Goal: Obtain resource: Download file/media

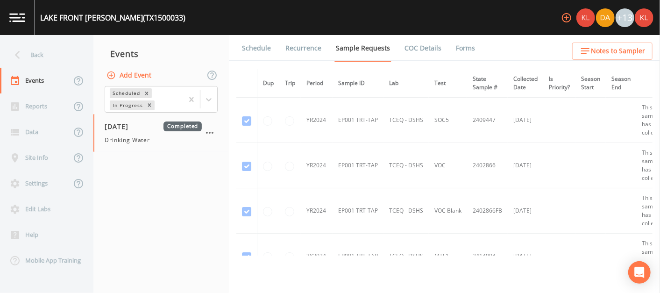
scroll to position [1034, 0]
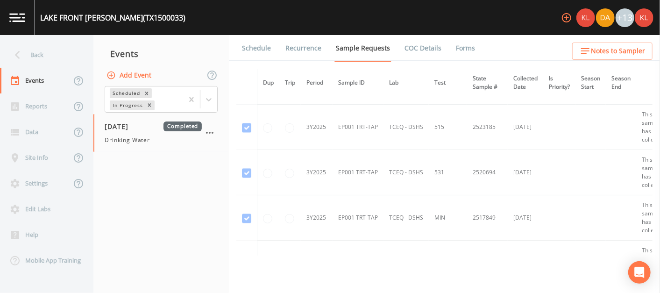
click at [454, 48] on link "Forms" at bounding box center [465, 48] width 22 height 26
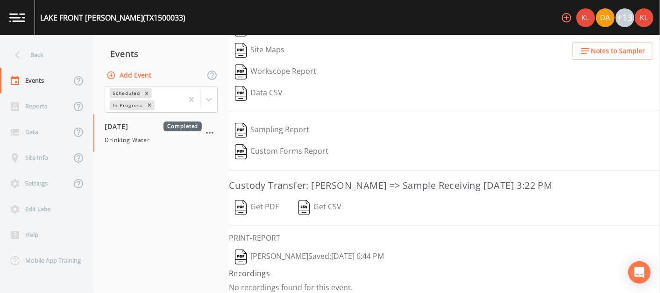
scroll to position [154, 0]
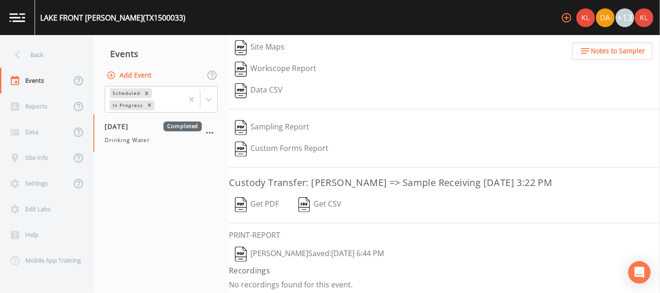
click at [263, 196] on button "Get PDF" at bounding box center [257, 204] width 56 height 21
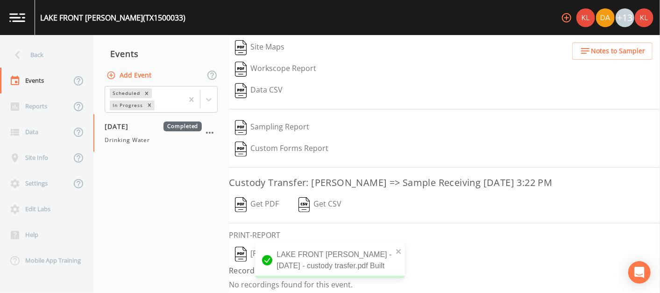
click at [239, 253] on img "button" at bounding box center [241, 254] width 12 height 15
click at [15, 12] on link at bounding box center [17, 17] width 35 height 35
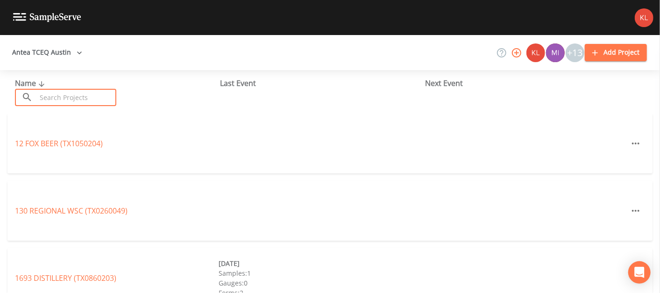
click at [68, 92] on input "text" at bounding box center [76, 97] width 80 height 17
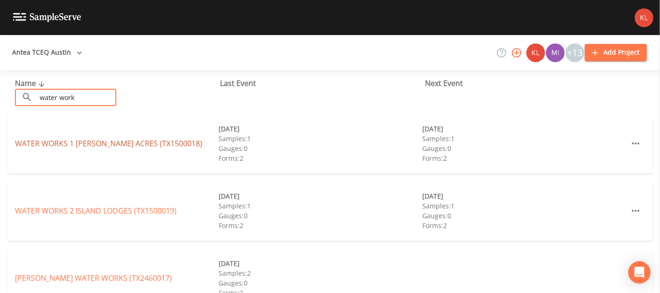
type input "water work"
click at [40, 140] on link "WATER WORKS 1 FLOYD ACRES (TX1500018)" at bounding box center [108, 143] width 187 height 10
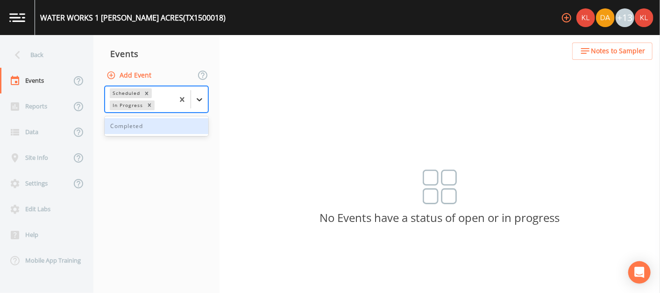
drag, startPoint x: 195, startPoint y: 91, endPoint x: 195, endPoint y: 104, distance: 13.1
click at [195, 91] on div at bounding box center [199, 99] width 17 height 17
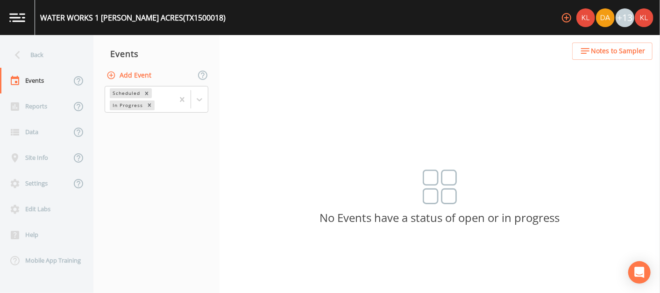
click at [179, 139] on nav "Events Add Event Scheduled In Progress" at bounding box center [156, 164] width 126 height 258
click at [194, 100] on div at bounding box center [199, 99] width 17 height 17
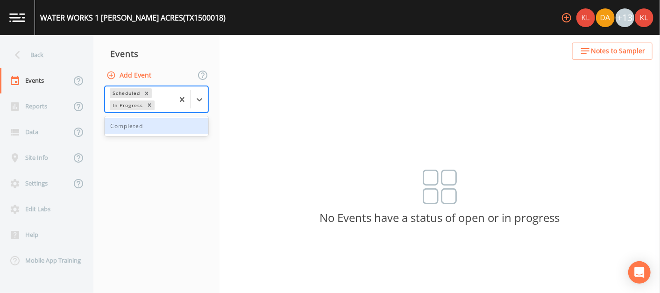
click at [191, 127] on div "Completed" at bounding box center [157, 126] width 104 height 16
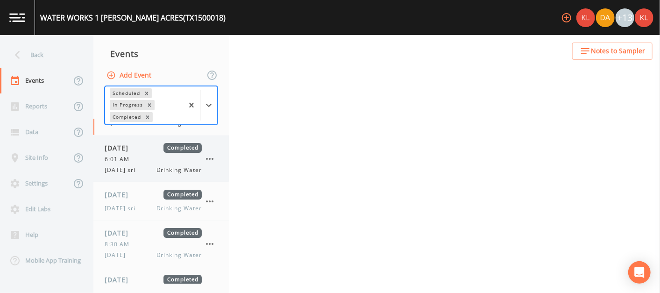
scroll to position [43, 0]
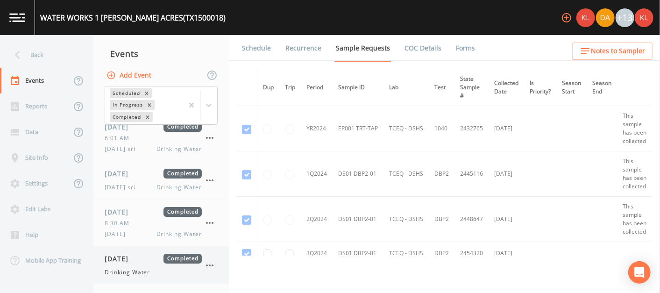
click at [162, 259] on div "08/19/2025 Completed" at bounding box center [153, 259] width 97 height 10
click at [458, 52] on link "Forms" at bounding box center [465, 48] width 22 height 26
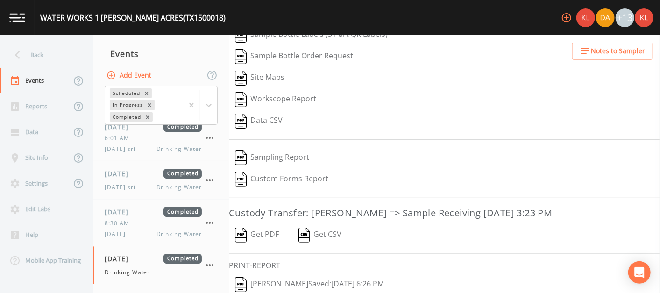
scroll to position [132, 0]
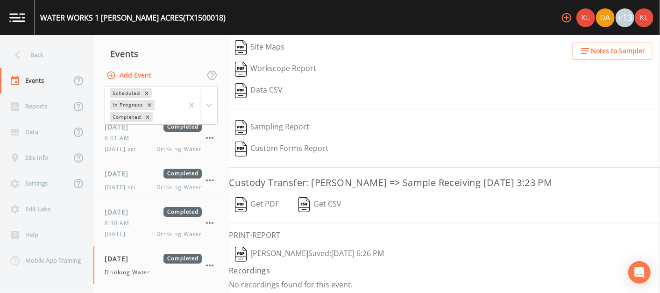
click at [273, 197] on button "Get PDF" at bounding box center [257, 204] width 56 height 21
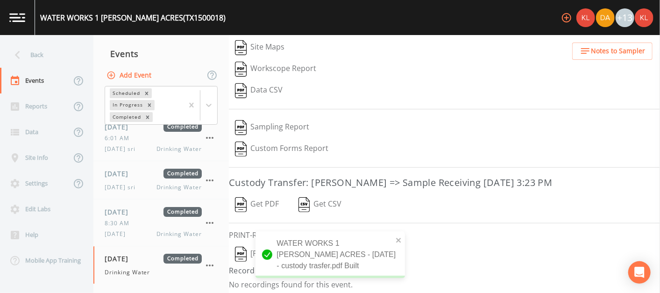
click at [247, 247] on img "button" at bounding box center [241, 254] width 12 height 15
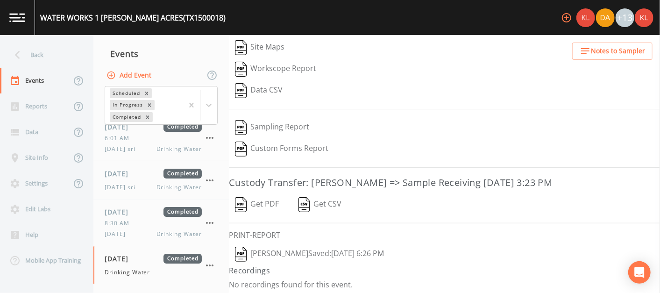
click at [21, 7] on link at bounding box center [17, 17] width 35 height 35
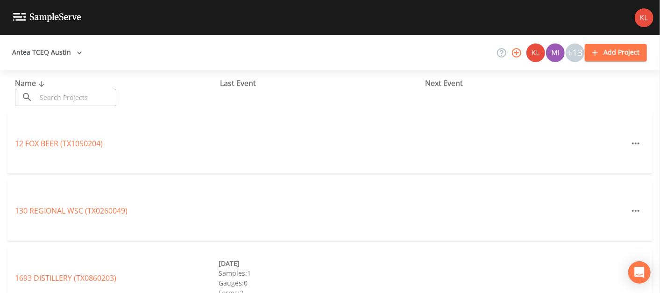
click at [86, 101] on input "text" at bounding box center [76, 97] width 80 height 17
type input "water work"
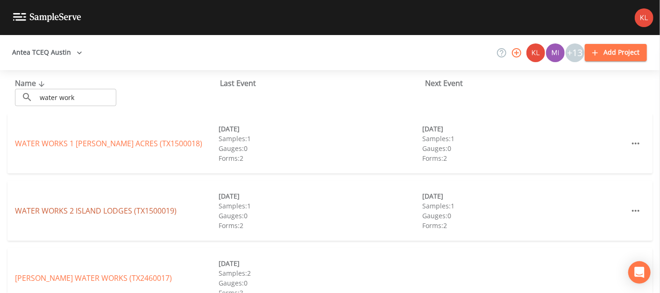
click at [92, 205] on link "WATER WORKS 2 ISLAND LODGES (TX1500019)" at bounding box center [96, 210] width 162 height 10
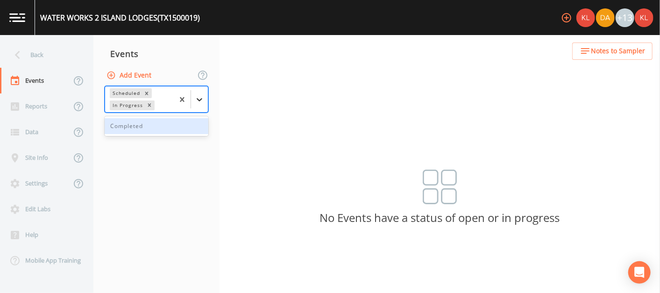
click at [198, 92] on div at bounding box center [191, 99] width 34 height 26
click at [172, 120] on div "Completed" at bounding box center [157, 126] width 104 height 16
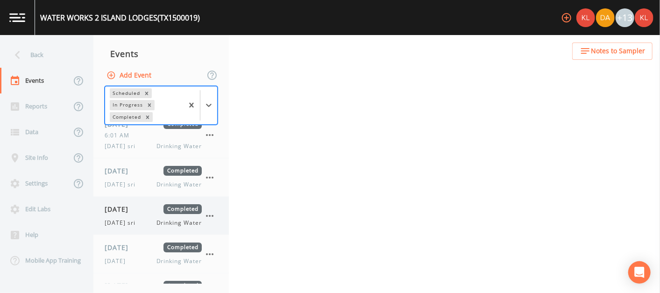
scroll to position [73, 0]
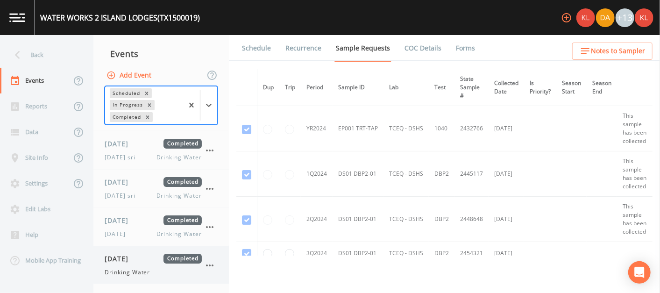
click at [147, 262] on div "[DATE] Completed Drinking Water" at bounding box center [153, 265] width 97 height 23
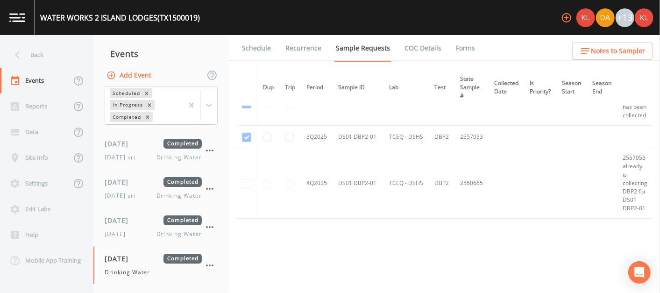
scroll to position [329, 0]
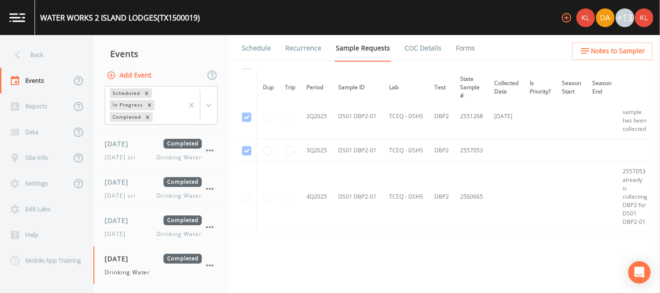
click at [455, 53] on link "Forms" at bounding box center [465, 48] width 22 height 26
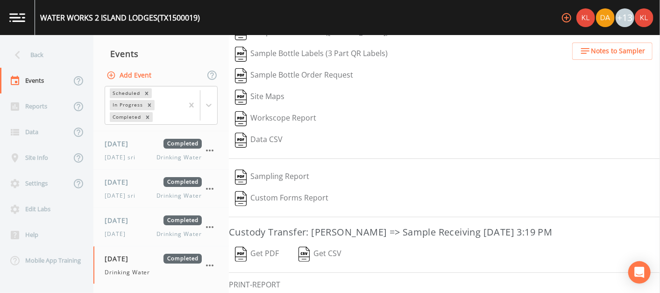
scroll to position [132, 0]
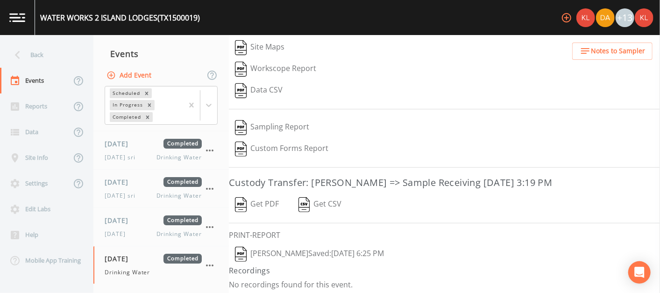
click at [267, 196] on button "Get PDF" at bounding box center [257, 204] width 56 height 21
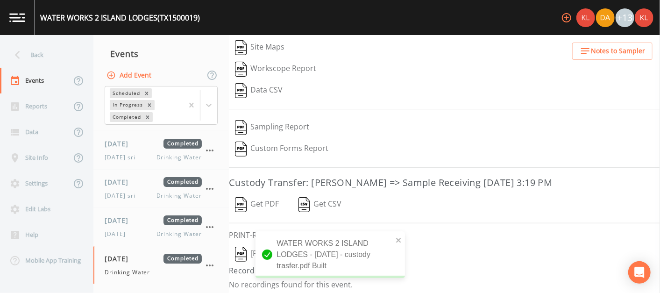
click at [242, 247] on img "button" at bounding box center [241, 254] width 12 height 15
click at [24, 24] on link at bounding box center [17, 17] width 35 height 35
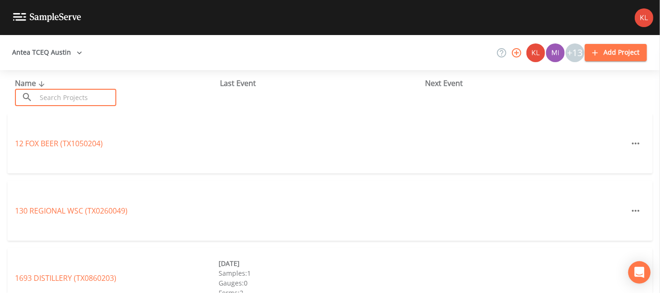
click at [65, 103] on input "text" at bounding box center [76, 97] width 80 height 17
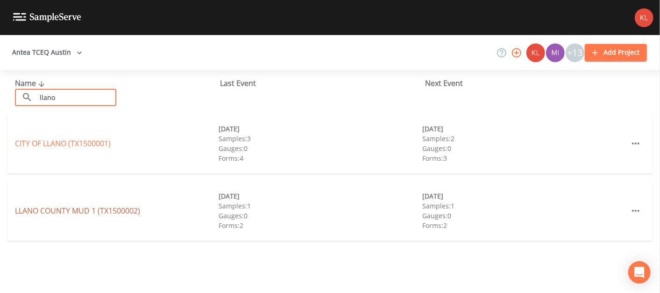
type input "llano"
click at [84, 205] on link "LLANO COUNTY MUD 1 (TX1500002)" at bounding box center [77, 210] width 125 height 10
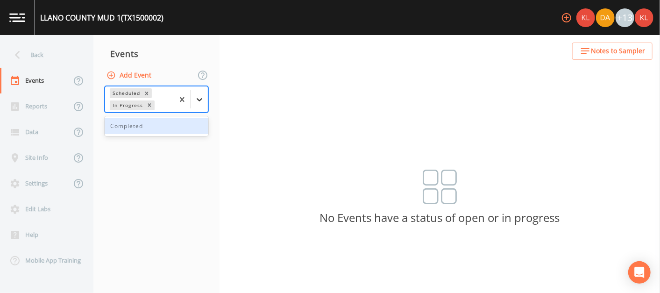
click at [203, 95] on icon at bounding box center [199, 99] width 9 height 9
click at [190, 125] on div "Completed" at bounding box center [157, 126] width 104 height 16
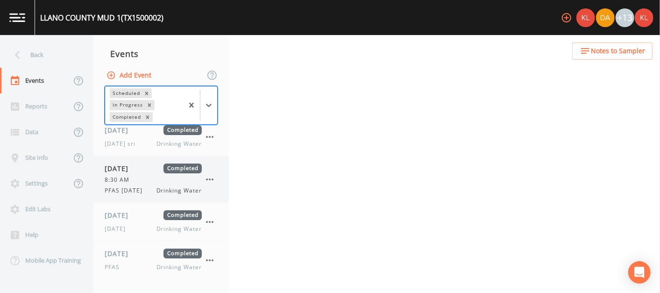
scroll to position [120, 0]
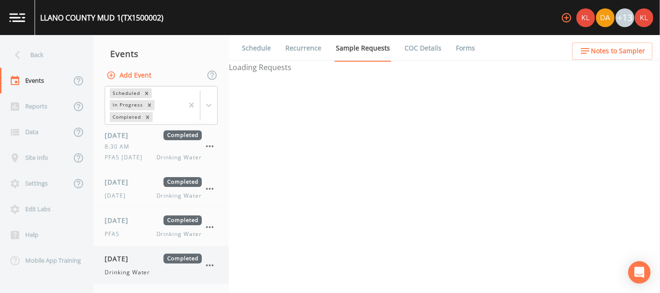
click at [162, 258] on div "08/19/2025 Completed" at bounding box center [153, 259] width 97 height 10
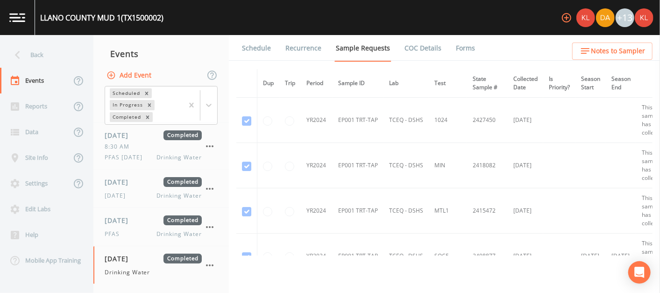
click at [461, 44] on link "Forms" at bounding box center [465, 48] width 22 height 26
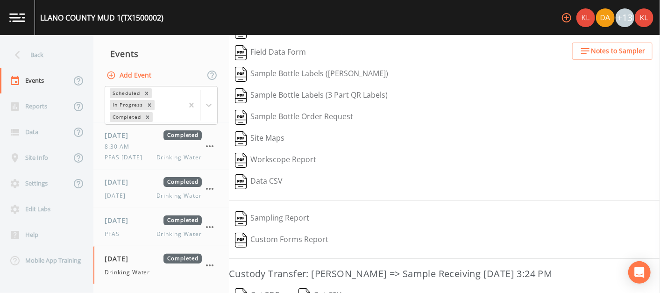
scroll to position [120, 0]
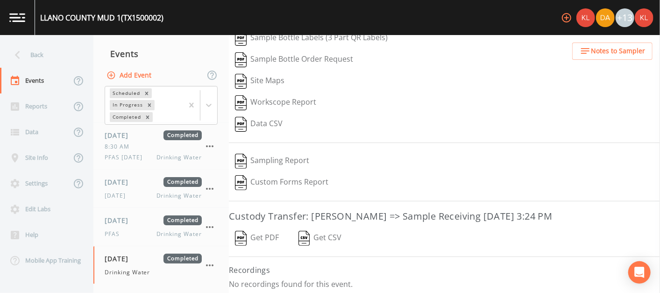
click at [264, 234] on button "Get PDF" at bounding box center [257, 237] width 56 height 21
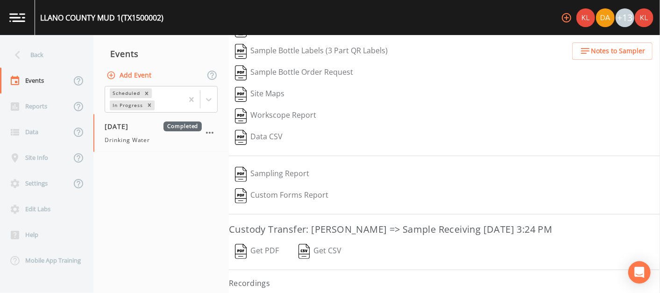
scroll to position [120, 0]
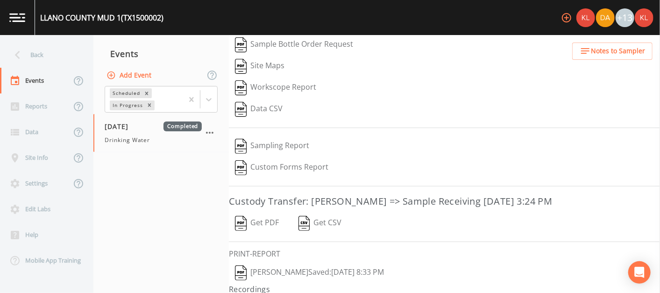
scroll to position [154, 0]
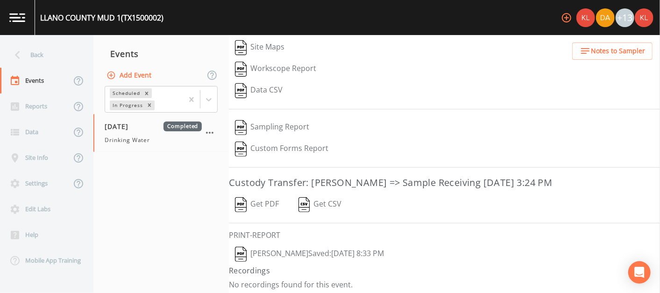
click at [324, 251] on button "Kler Teran  Saved: August 19, 2025 8:33 PM" at bounding box center [309, 253] width 161 height 21
click at [17, 27] on link at bounding box center [17, 17] width 35 height 35
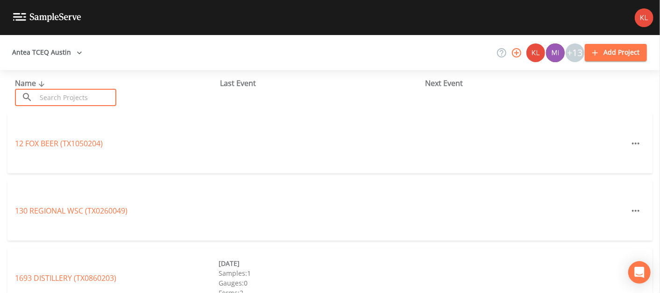
click at [88, 100] on input "text" at bounding box center [76, 97] width 80 height 17
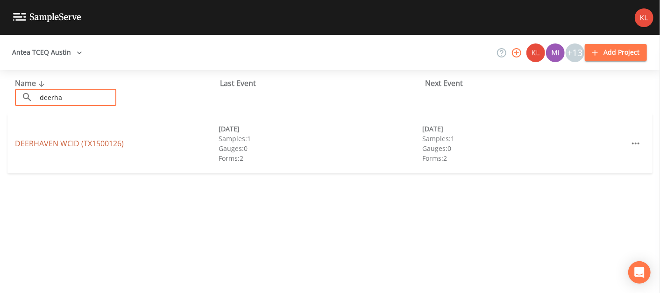
type input "deerha"
click at [102, 145] on link "DEERHAVEN WCID (TX1500126)" at bounding box center [69, 143] width 109 height 10
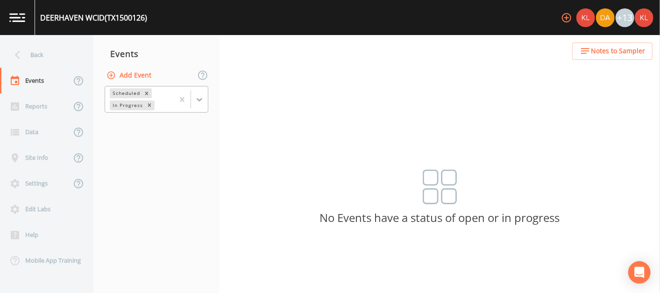
click at [197, 101] on icon at bounding box center [199, 99] width 9 height 9
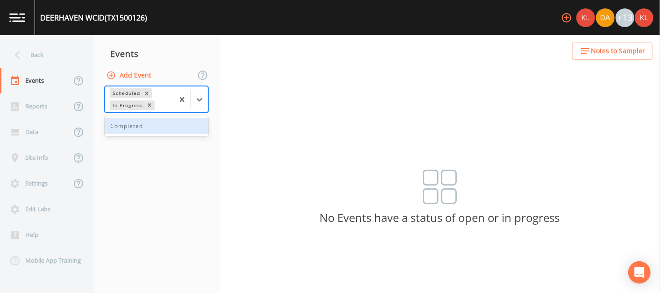
click at [176, 131] on div "Completed" at bounding box center [157, 126] width 104 height 16
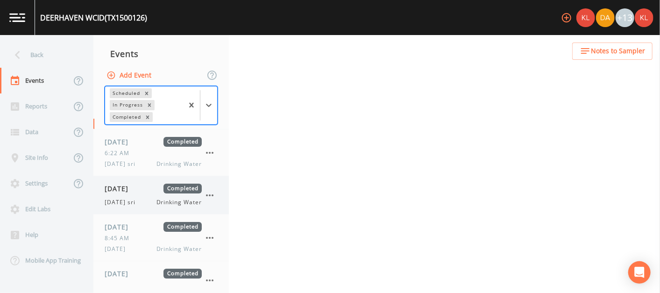
scroll to position [43, 0]
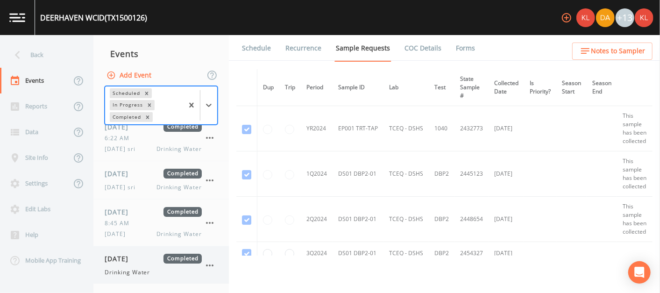
click at [167, 275] on div "[DATE] Completed Drinking Water" at bounding box center [160, 265] width 135 height 38
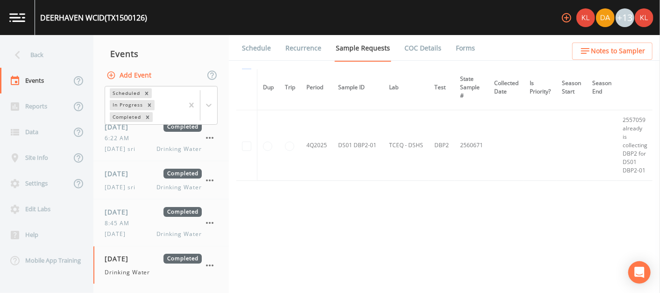
scroll to position [225, 0]
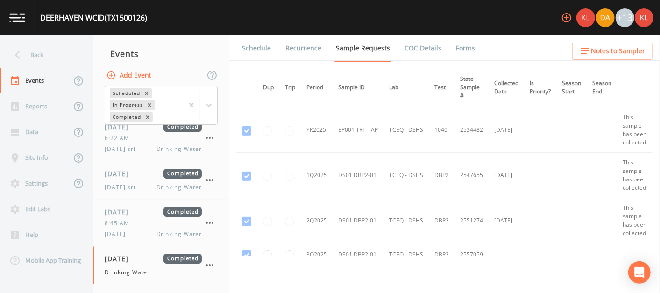
click at [456, 52] on link "Forms" at bounding box center [465, 48] width 22 height 26
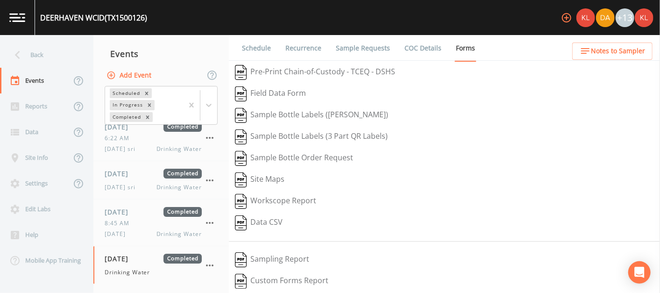
scroll to position [132, 0]
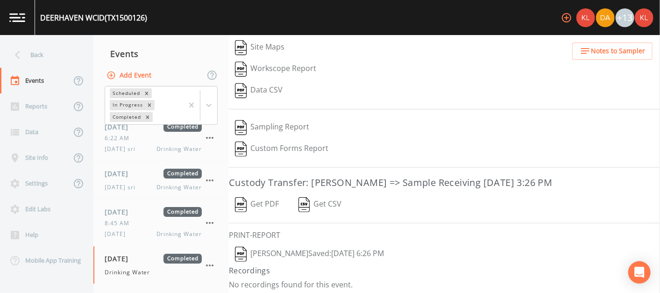
click at [275, 205] on button "Get PDF" at bounding box center [257, 204] width 56 height 21
click at [239, 249] on img "button" at bounding box center [241, 254] width 12 height 15
click at [6, 14] on link at bounding box center [17, 17] width 35 height 35
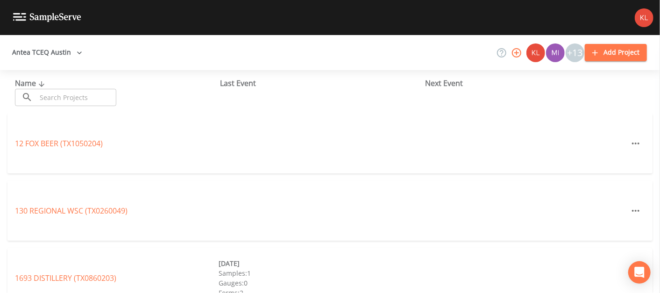
click at [87, 99] on input "text" at bounding box center [76, 97] width 80 height 17
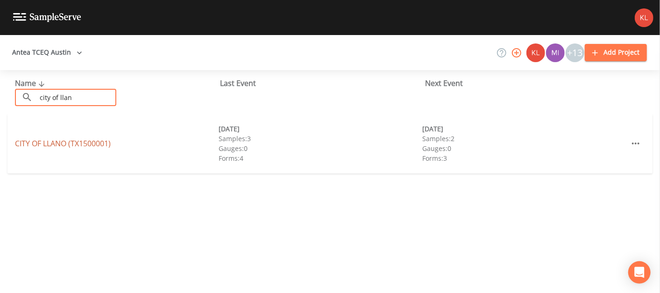
type input "city of llan"
click at [49, 147] on link "CITY OF LLANO (TX1500001)" at bounding box center [63, 143] width 96 height 10
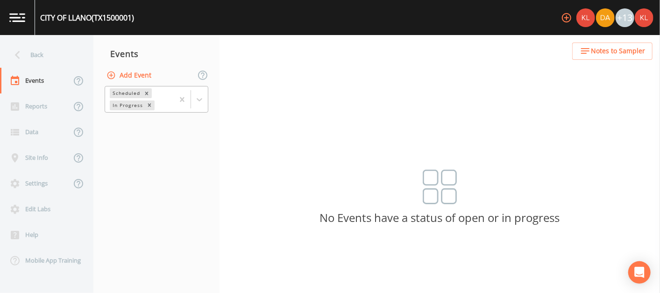
click at [198, 109] on div at bounding box center [191, 99] width 34 height 26
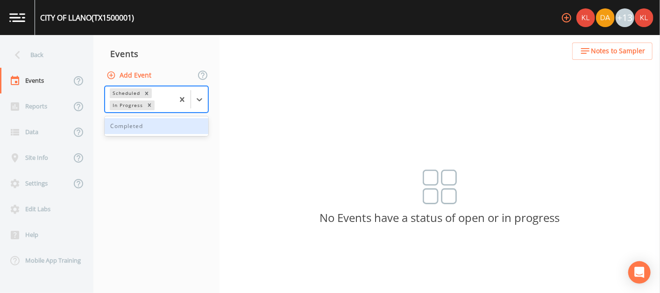
click at [196, 120] on div "Completed" at bounding box center [157, 126] width 104 height 16
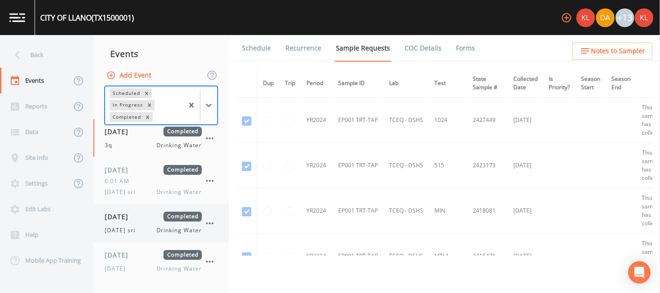
scroll to position [35, 0]
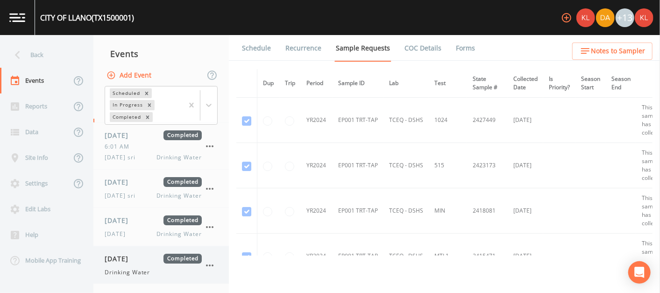
click at [140, 271] on span "Drinking Water" at bounding box center [127, 272] width 45 height 8
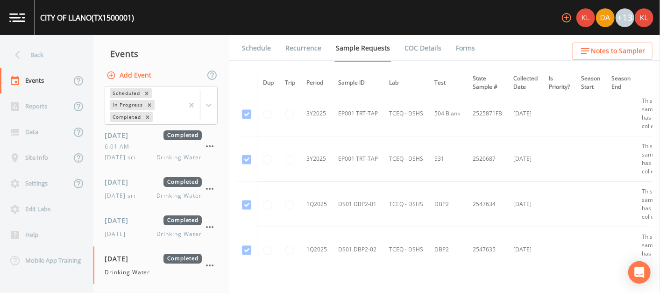
scroll to position [1089, 0]
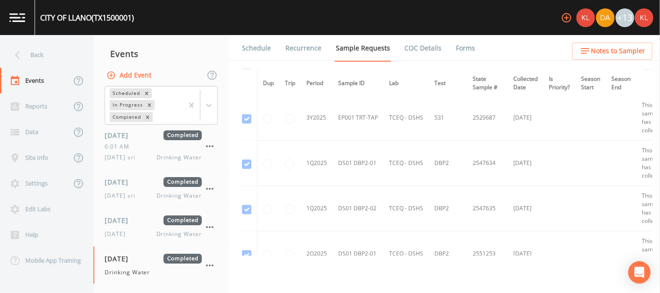
click at [449, 54] on li "Forms" at bounding box center [460, 48] width 34 height 26
click at [456, 49] on link "Forms" at bounding box center [465, 48] width 22 height 26
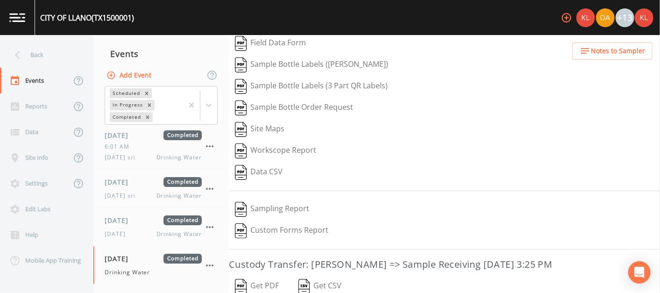
scroll to position [99, 0]
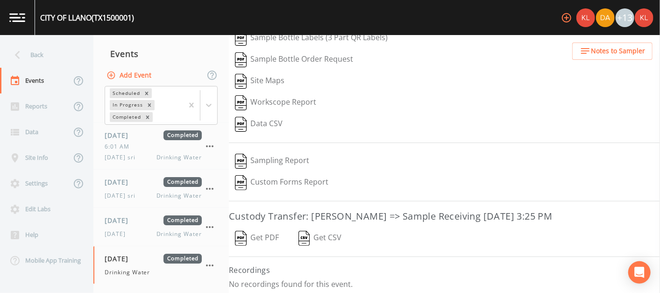
click at [278, 232] on button "Get PDF" at bounding box center [257, 237] width 56 height 21
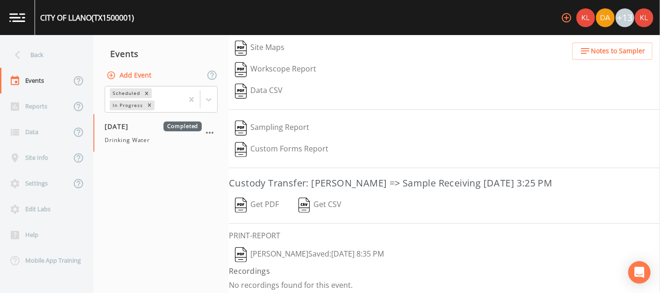
scroll to position [132, 0]
click at [268, 250] on button "Kler Teran  Saved: August 19, 2025 8:35 PM" at bounding box center [309, 253] width 161 height 21
click at [26, 14] on link at bounding box center [17, 17] width 35 height 35
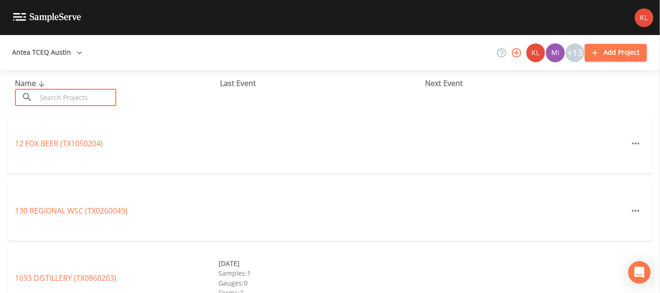
click at [78, 96] on input "text" at bounding box center [76, 97] width 80 height 17
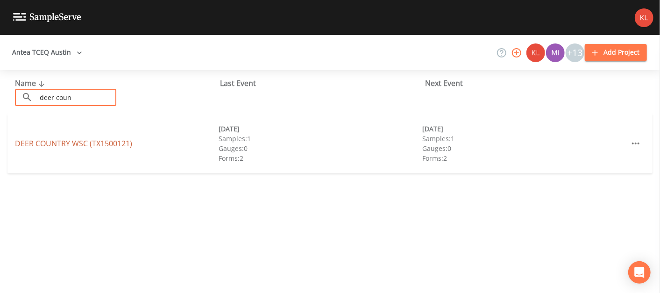
type input "deer coun"
click at [92, 139] on link "DEER COUNTRY WSC (TX1500121)" at bounding box center [73, 143] width 117 height 10
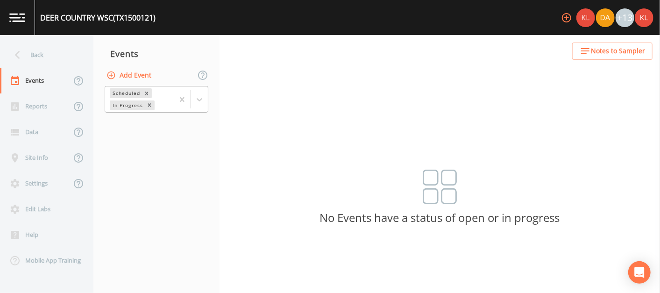
click at [202, 109] on div at bounding box center [191, 99] width 34 height 26
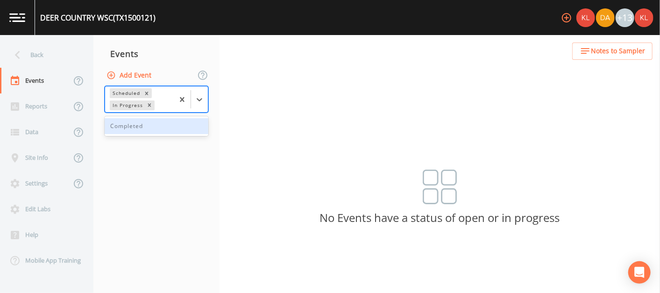
click at [192, 128] on div "Completed" at bounding box center [157, 126] width 104 height 16
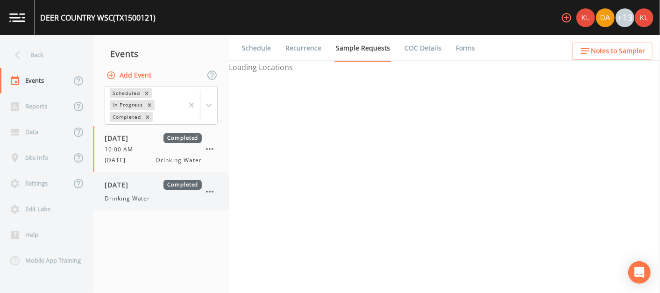
click at [164, 187] on span "Completed" at bounding box center [182, 185] width 38 height 10
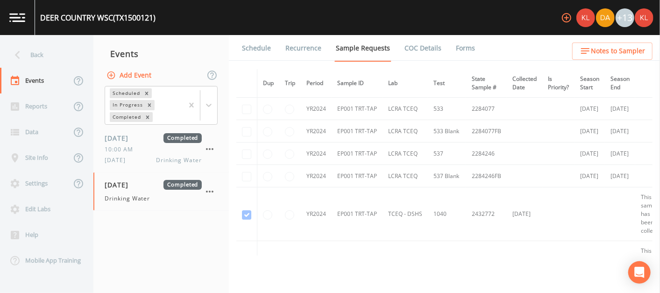
click at [462, 50] on link "Forms" at bounding box center [465, 48] width 22 height 26
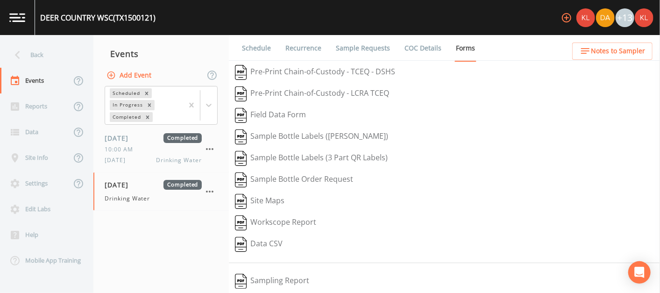
scroll to position [120, 0]
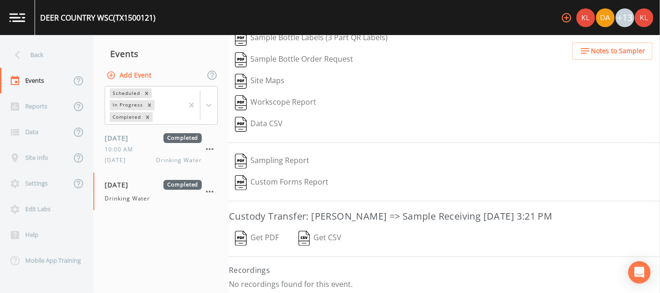
click at [272, 228] on button "Get PDF" at bounding box center [257, 237] width 56 height 21
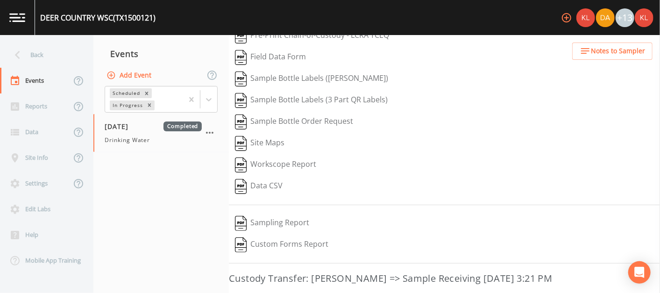
scroll to position [154, 0]
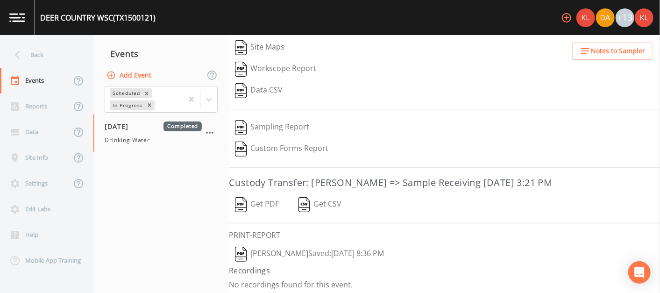
click at [32, 20] on link at bounding box center [17, 17] width 35 height 35
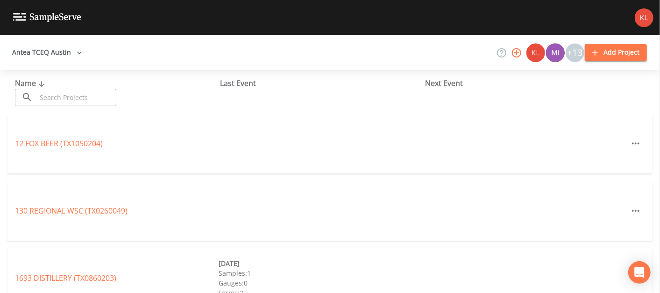
click at [65, 89] on input "text" at bounding box center [76, 97] width 80 height 17
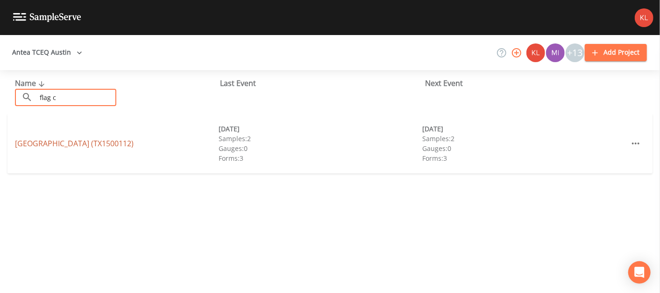
type input "flag c"
click at [89, 146] on link "[GEOGRAPHIC_DATA] (TX1500112)" at bounding box center [74, 143] width 119 height 10
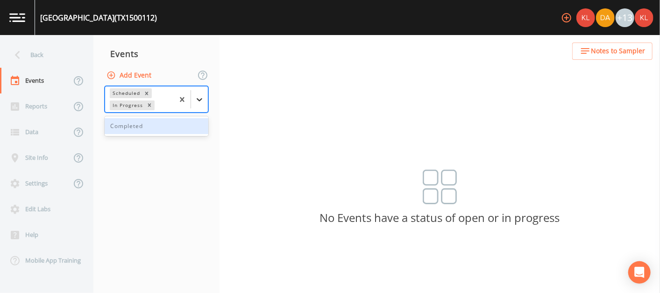
click at [195, 99] on icon at bounding box center [199, 99] width 9 height 9
click at [177, 131] on div "Completed" at bounding box center [157, 126] width 104 height 16
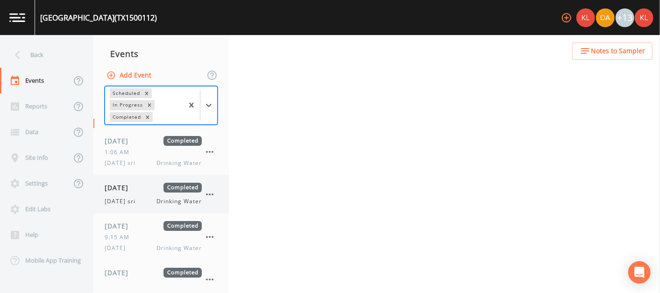
scroll to position [43, 0]
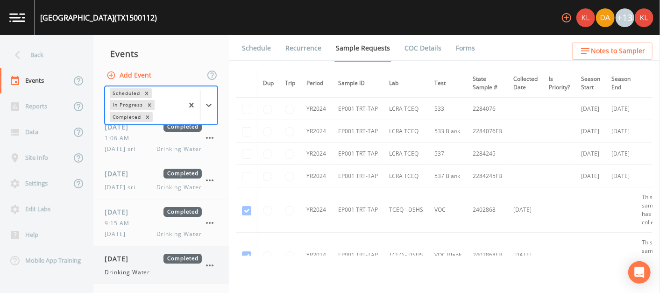
click at [135, 261] on span "[DATE]" at bounding box center [120, 259] width 30 height 10
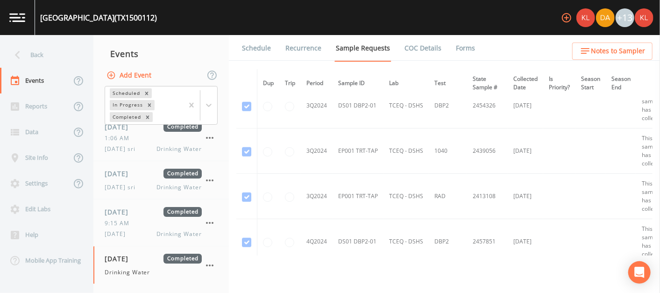
scroll to position [467, 0]
click at [459, 42] on link "Forms" at bounding box center [465, 48] width 22 height 26
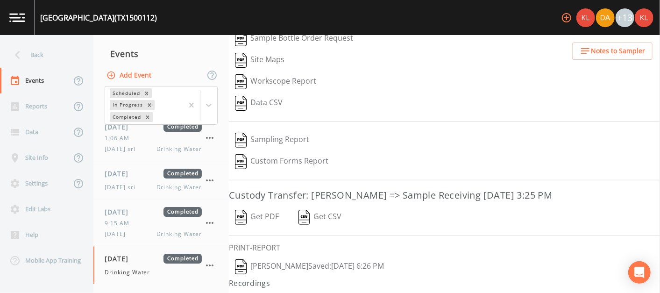
scroll to position [154, 0]
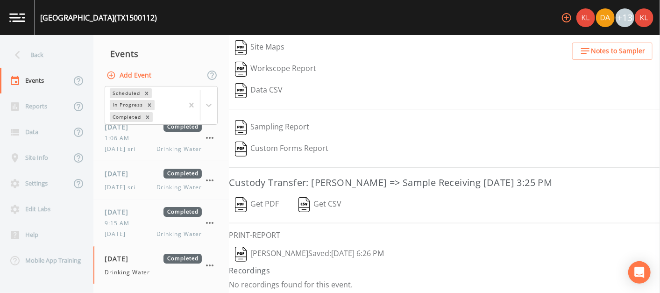
click at [275, 201] on button "Get PDF" at bounding box center [257, 204] width 56 height 21
click at [245, 248] on img "button" at bounding box center [241, 254] width 12 height 15
click at [24, 11] on link at bounding box center [17, 17] width 35 height 35
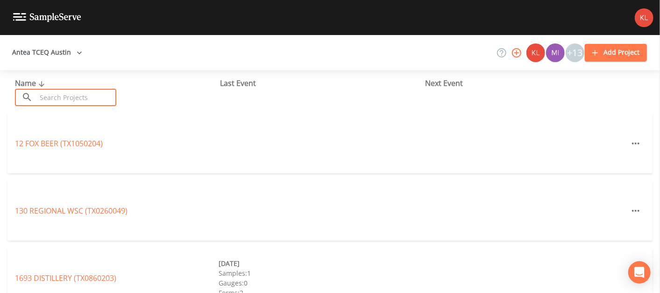
click at [87, 92] on input "text" at bounding box center [76, 97] width 80 height 17
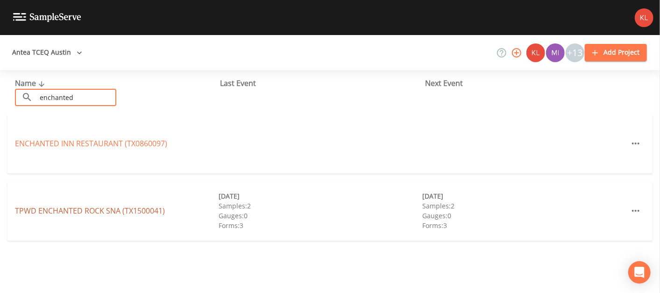
type input "enchanted"
click at [71, 206] on link "TPWD ENCHANTED ROCK SNA (TX1500041)" at bounding box center [90, 210] width 150 height 10
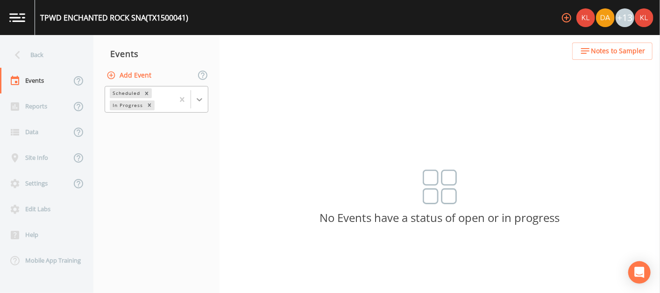
click at [195, 95] on icon at bounding box center [199, 99] width 9 height 9
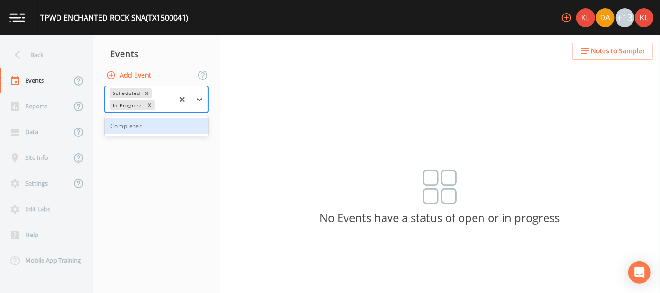
click at [155, 129] on div "Completed" at bounding box center [157, 126] width 104 height 16
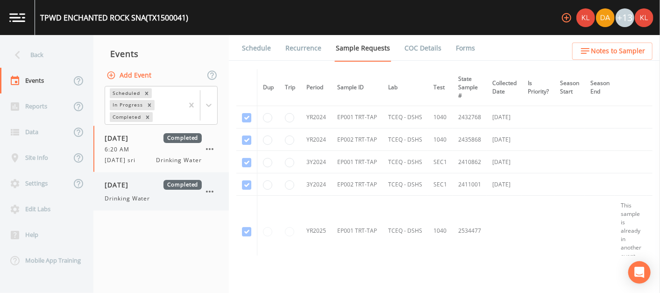
click at [135, 181] on span "[DATE]" at bounding box center [120, 185] width 30 height 10
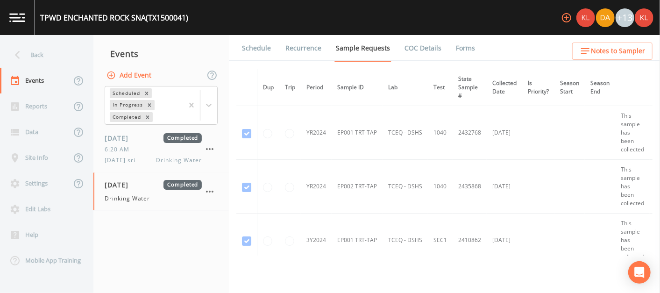
scroll to position [186, 0]
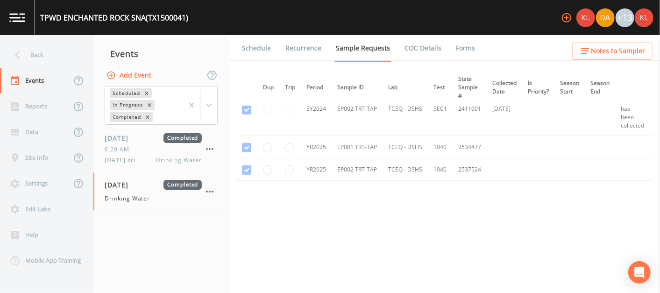
click at [446, 50] on li "Forms" at bounding box center [460, 48] width 34 height 26
click at [454, 51] on link "Forms" at bounding box center [465, 48] width 22 height 26
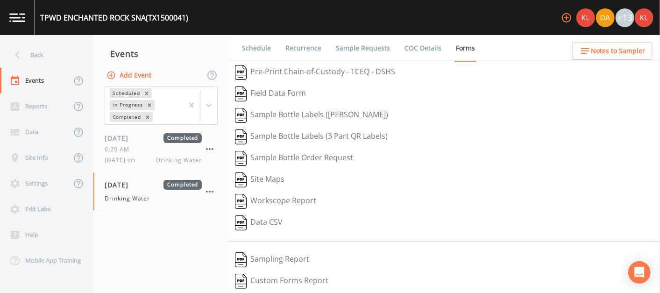
scroll to position [132, 0]
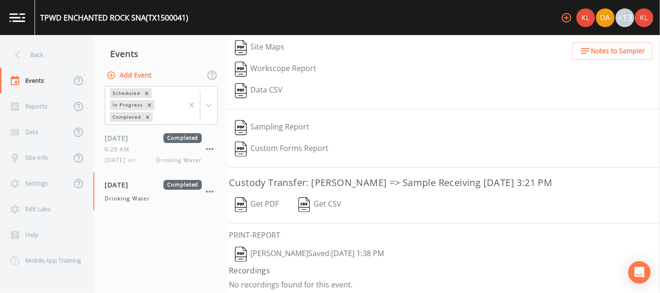
click at [254, 203] on button "Get PDF" at bounding box center [257, 204] width 56 height 21
click at [271, 243] on button "[PERSON_NAME]  Saved: [DATE] 1:38 PM" at bounding box center [309, 253] width 161 height 21
